Goal: Task Accomplishment & Management: Manage account settings

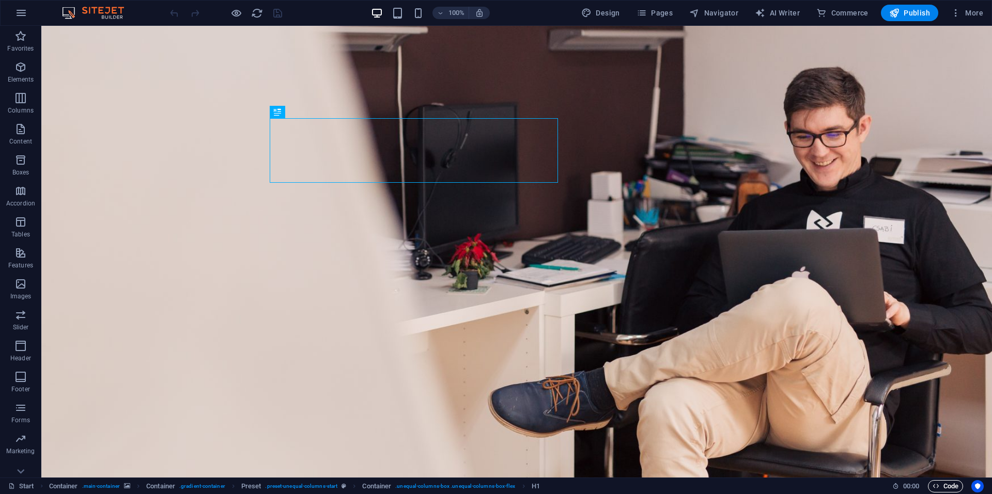
click at [950, 484] on span "Code" at bounding box center [945, 486] width 26 height 12
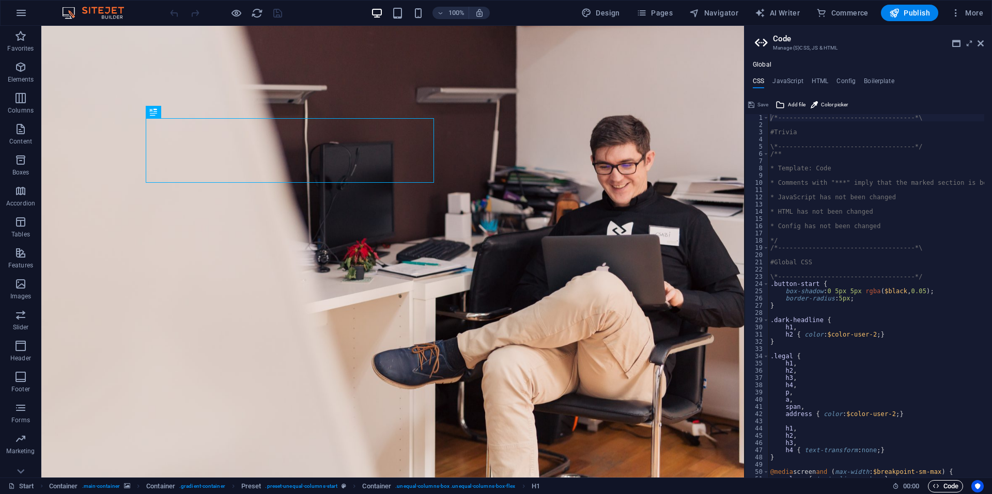
click at [950, 484] on span "Code" at bounding box center [945, 486] width 26 height 12
click at [961, 9] on icon "button" at bounding box center [955, 13] width 10 height 10
click at [936, 64] on h6 "SEO Settings" at bounding box center [944, 64] width 61 height 12
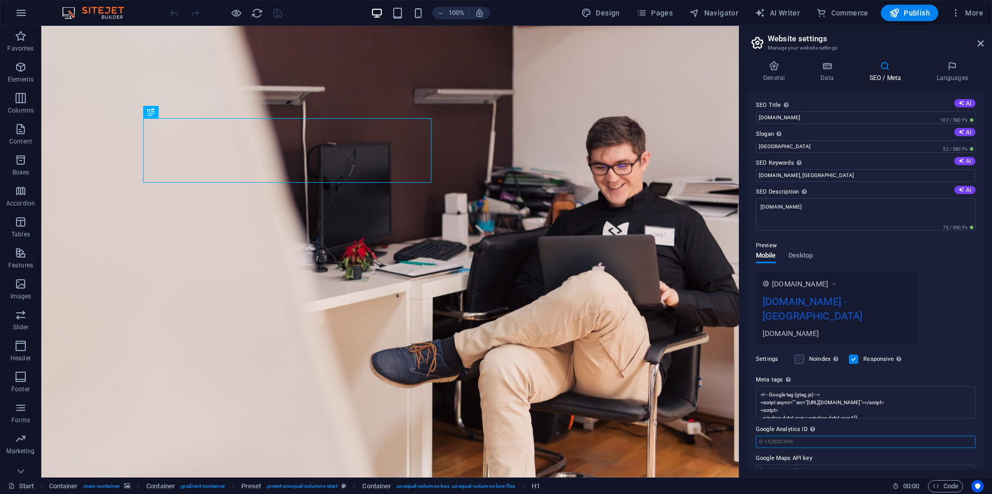
click at [816, 436] on input "Google Analytics ID Please only add the Google Analytics ID. We automatically i…" at bounding box center [866, 442] width 220 height 12
paste input "<!-- Google tag (gtag.js) --> <script async src="https://www.googletagmanager.c…"
click at [945, 436] on input "<!-- Google tag (gtag.js) --> <script async src="https://www.googletagmanager.c…" at bounding box center [866, 442] width 220 height 12
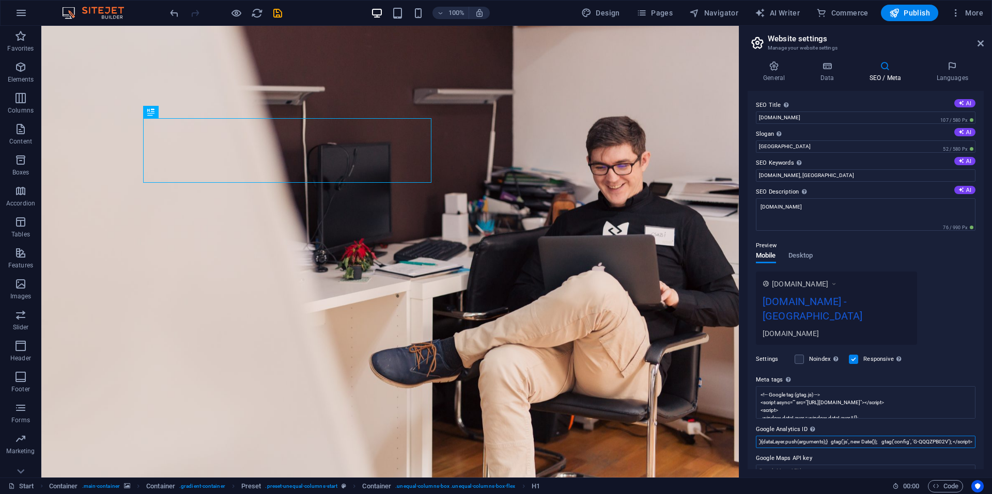
scroll to position [0, 442]
type input "<!-- Google tag (gtag.js) --> <script async src="https://www.googletagmanager.c…"
click at [923, 391] on textarea "<!-- Google tag (gtag.js) --> <script async="" src="https://www.googletagmanage…" at bounding box center [866, 433] width 220 height 95
click at [879, 437] on div "SEO Title The title of your website - make it something that stands out in sear…" at bounding box center [865, 280] width 236 height 379
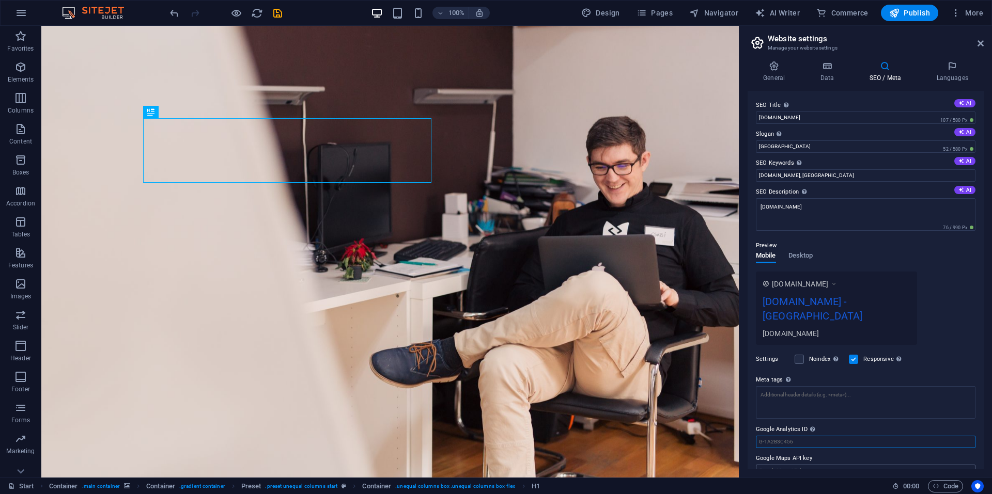
paste input "G-QQQZPB02VD"
type input "G-QQQZPB02VD"
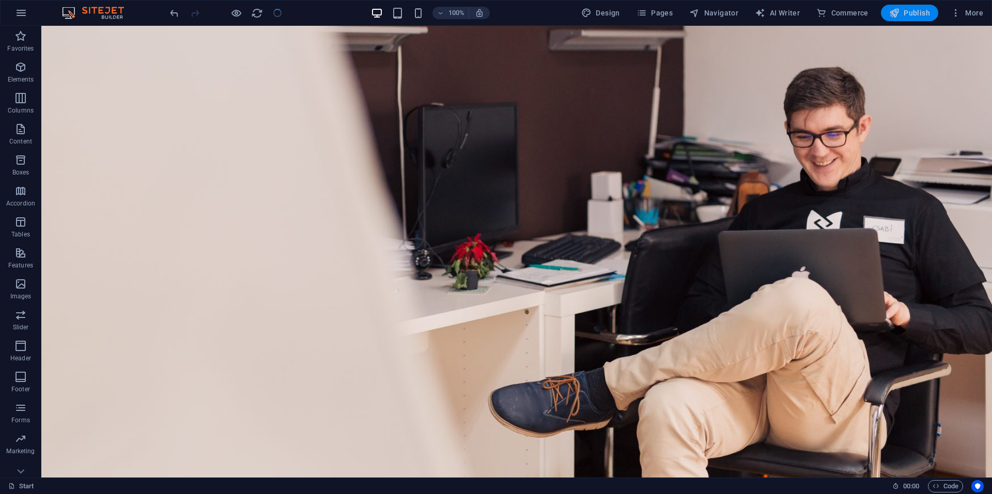
click at [923, 11] on span "Publish" at bounding box center [909, 13] width 41 height 10
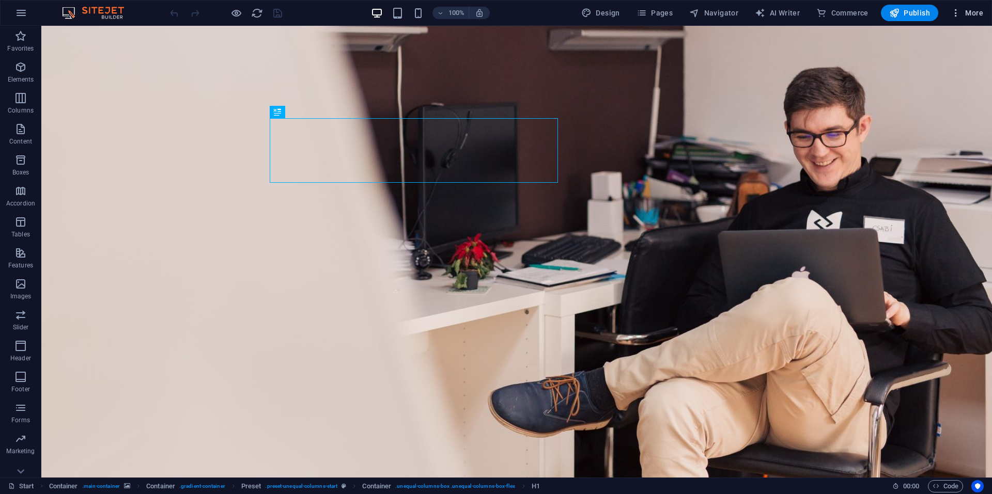
click at [961, 11] on span "More" at bounding box center [966, 13] width 33 height 10
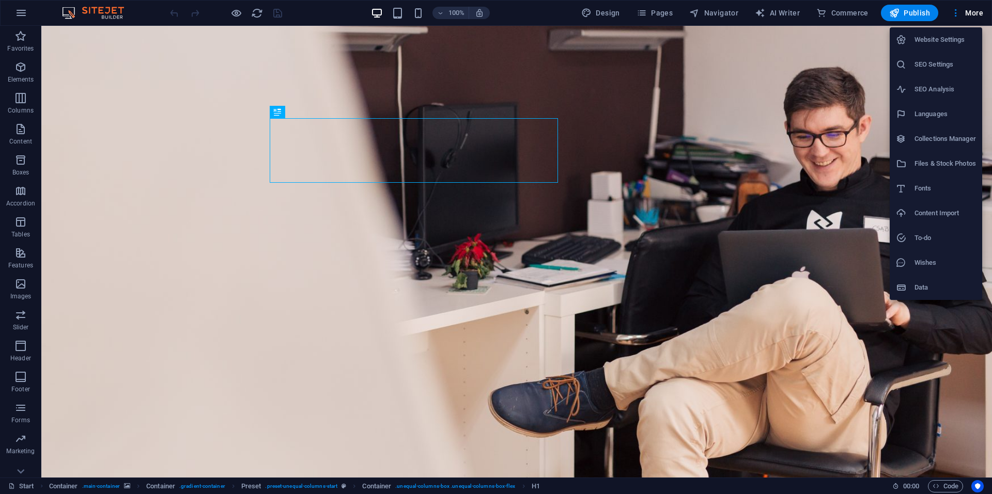
click at [939, 73] on li "SEO Settings" at bounding box center [935, 64] width 92 height 25
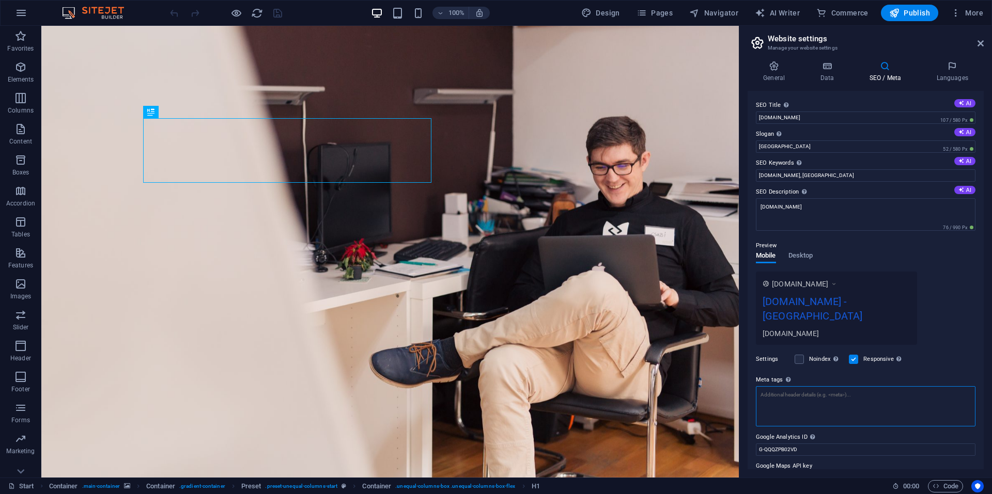
click at [807, 386] on textarea "Meta tags Enter HTML code here that will be placed inside the tags of your webs…" at bounding box center [866, 406] width 220 height 40
paste textarea "<!-- Google tag (gtag.js) --> <script async src="[URL][DOMAIN_NAME]"></script> …"
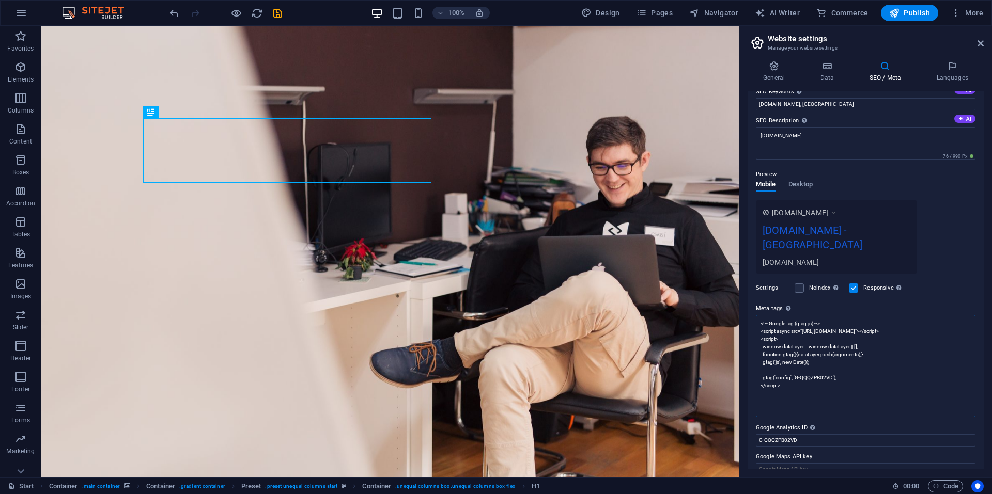
click at [781, 371] on textarea "<!-- Google tag (gtag.js) --> <script async src="[URL][DOMAIN_NAME]"></script> …" at bounding box center [866, 366] width 220 height 102
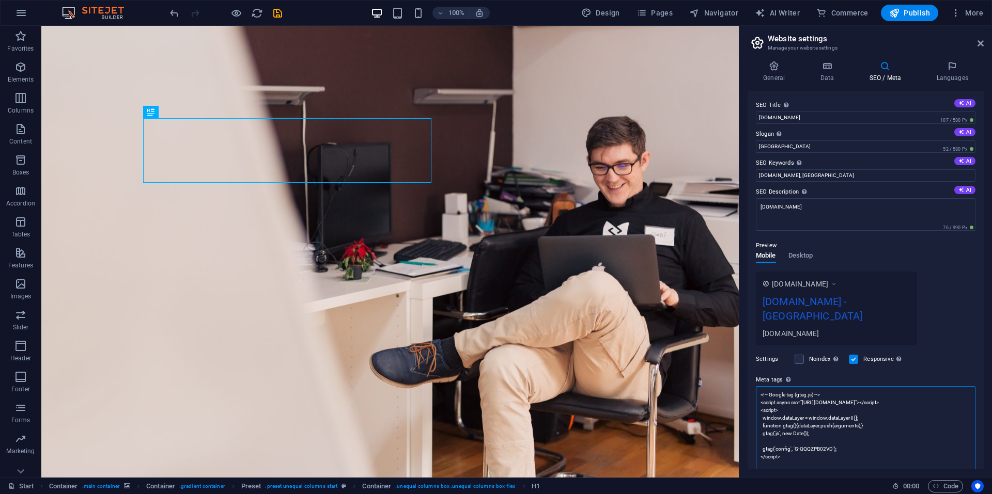
type textarea "<!-- Google tag (gtag.js) --> <script async src="https://www.googletagmanager.c…"
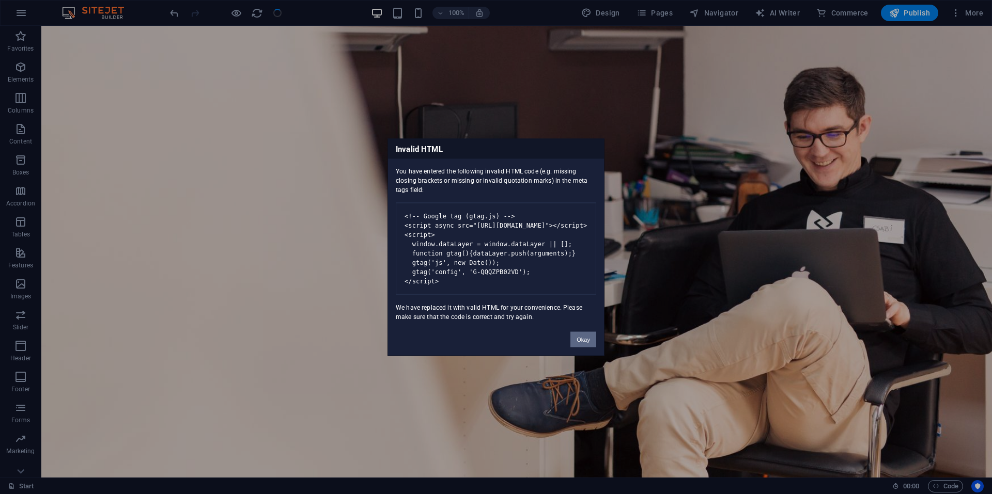
click at [583, 346] on button "Okay" at bounding box center [583, 339] width 26 height 15
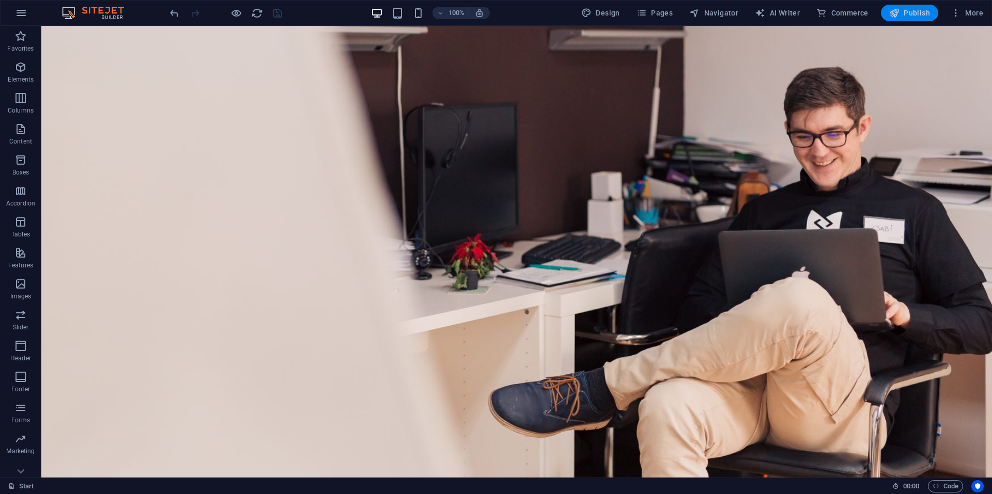
click at [912, 21] on button "Publish" at bounding box center [909, 13] width 57 height 17
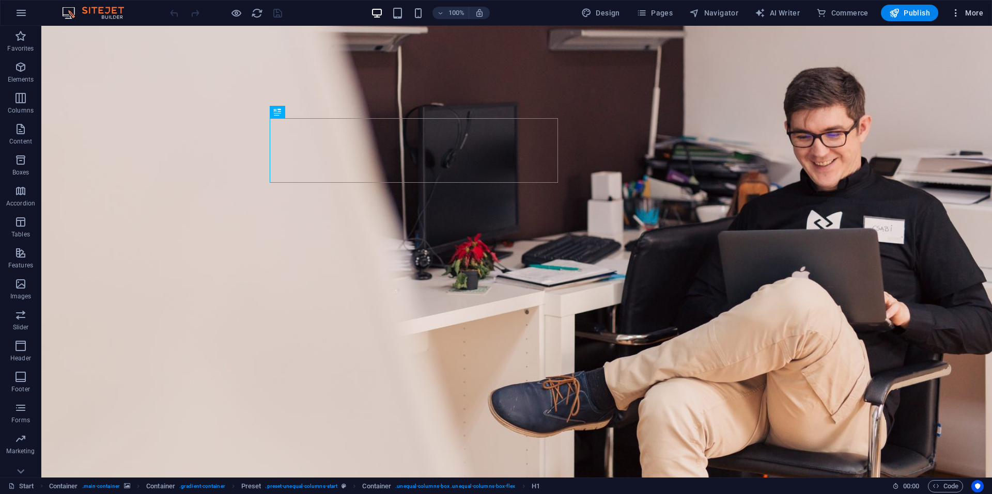
click at [966, 19] on button "More" at bounding box center [966, 13] width 41 height 17
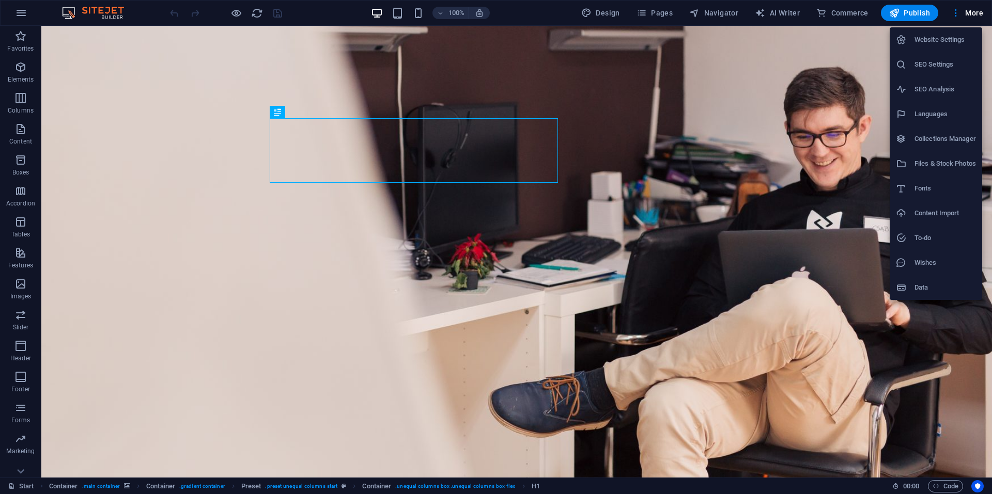
click at [936, 71] on li "SEO Settings" at bounding box center [935, 64] width 92 height 25
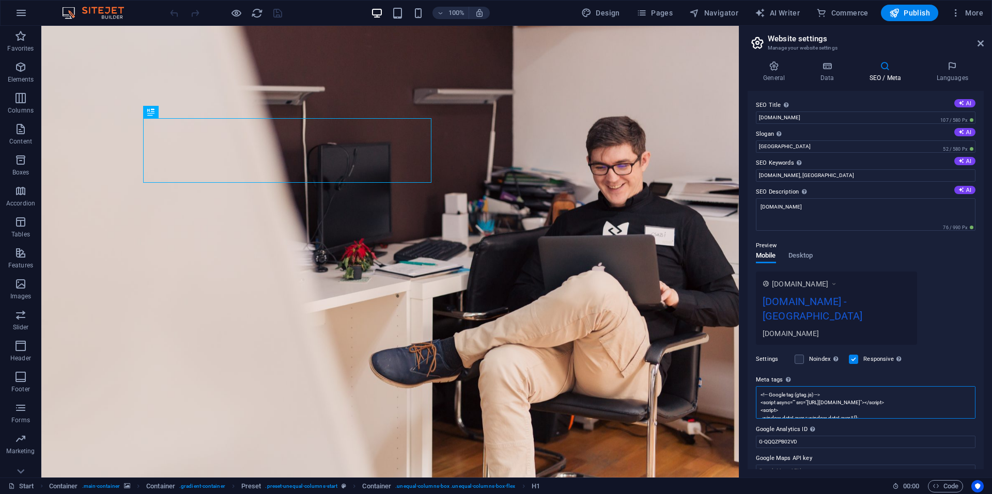
click at [792, 395] on textarea "<!-- Google tag (gtag.js) --> <script async="" src="[URL][DOMAIN_NAME]"></scrip…" at bounding box center [866, 402] width 220 height 33
paste textarea "src="[URL][DOMAIN_NAME]"></script> <script> window.dataLayer = window.dataLayer…"
type textarea "<!-- Google tag (gtag.js) --> <script async="" src="[URL][DOMAIN_NAME]"></scrip…"
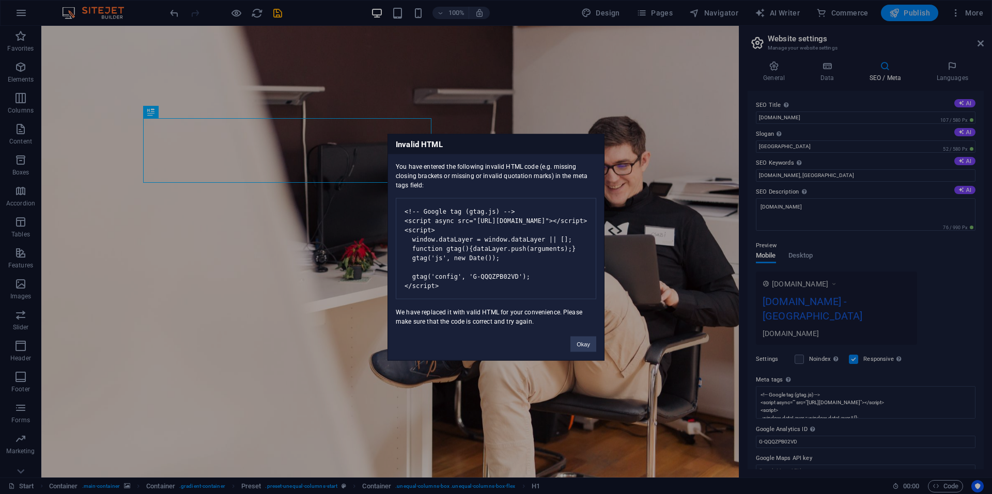
click at [910, 13] on body "[DOMAIN_NAME] Start Favorites Elements Columns Content Boxes Accordion Tables F…" at bounding box center [496, 247] width 992 height 494
click at [583, 352] on button "Okay" at bounding box center [583, 343] width 26 height 15
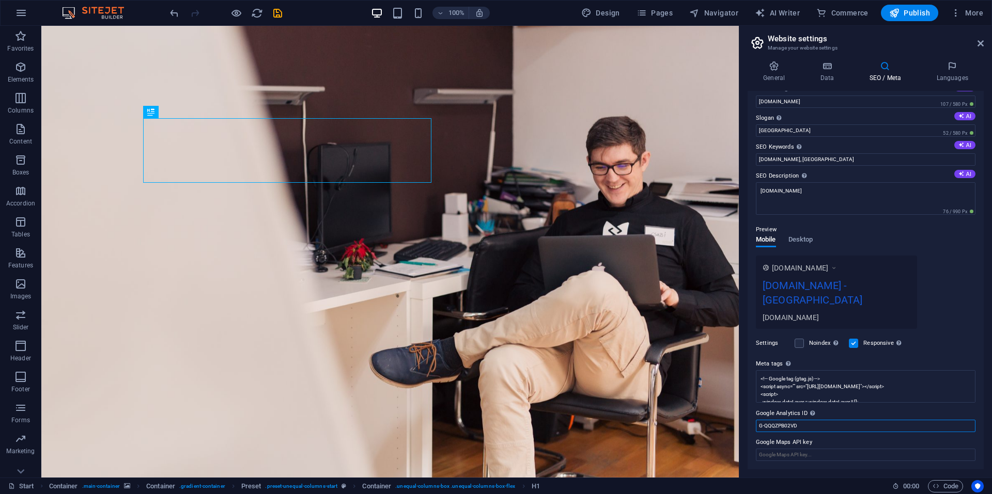
scroll to position [2, 0]
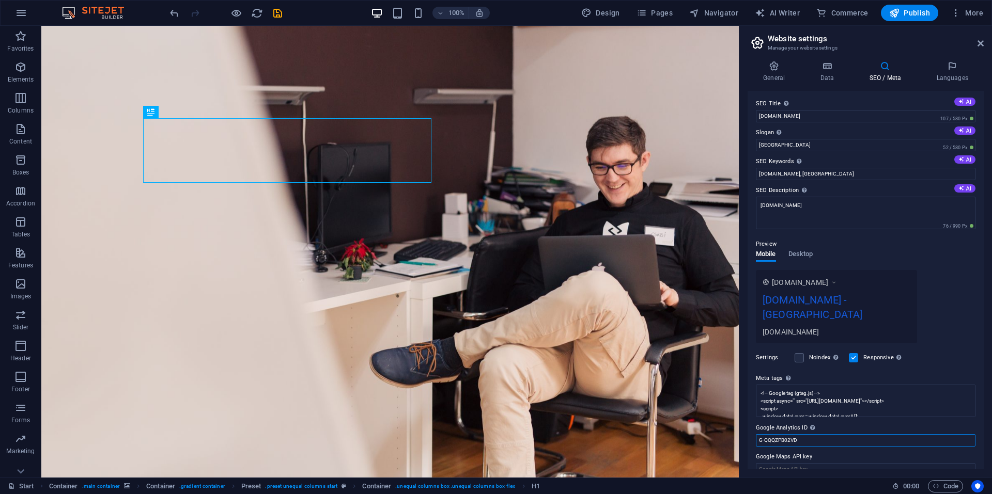
click at [803, 434] on input "G-QQQZPB02VD" at bounding box center [866, 440] width 220 height 12
click at [917, 13] on span "Publish" at bounding box center [909, 13] width 41 height 10
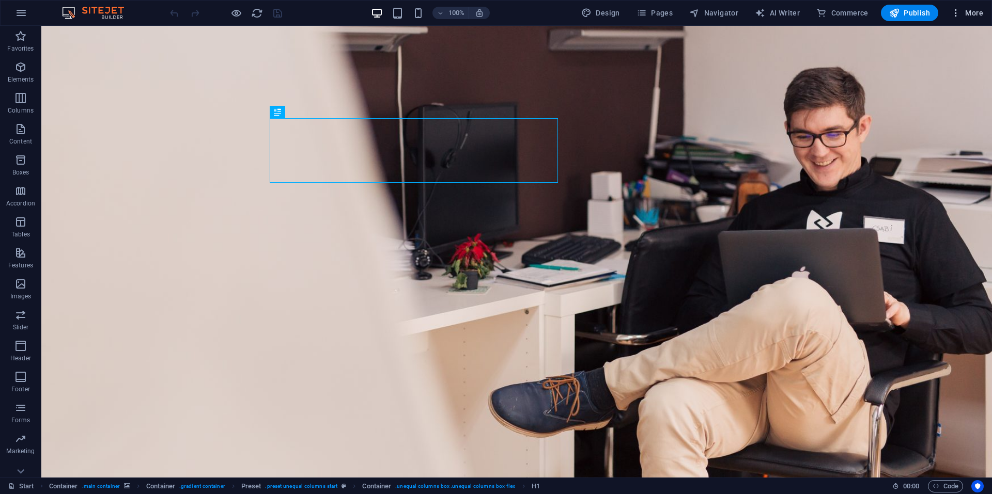
click at [981, 7] on button "More" at bounding box center [966, 13] width 41 height 17
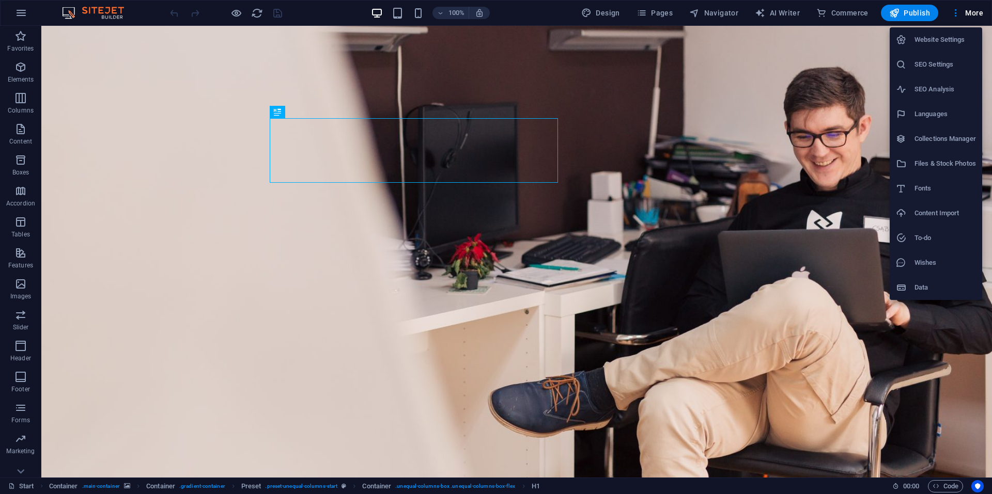
click at [930, 56] on li "SEO Settings" at bounding box center [935, 64] width 92 height 25
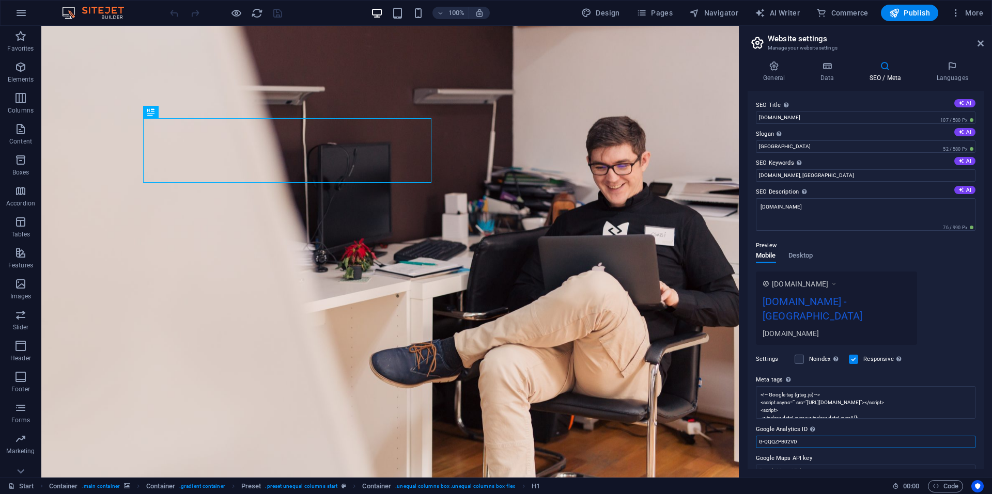
click at [806, 436] on input "G-QQQZPB02VD" at bounding box center [866, 442] width 220 height 12
type input "]"
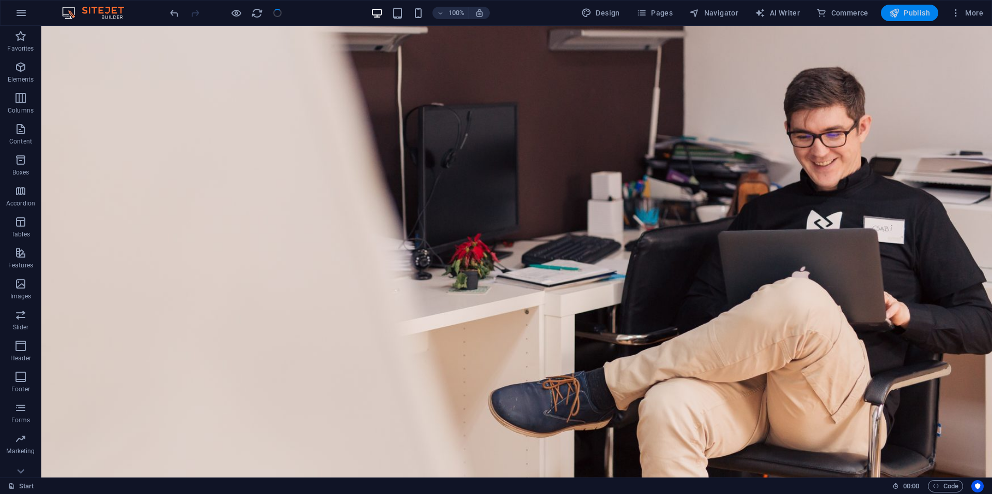
click at [913, 17] on span "Publish" at bounding box center [909, 13] width 41 height 10
click at [907, 16] on span "Publish" at bounding box center [909, 13] width 41 height 10
